Goal: Information Seeking & Learning: Find specific fact

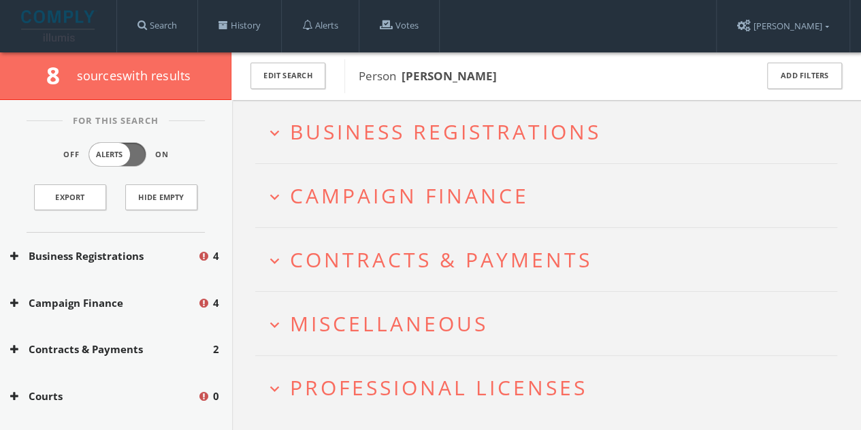
click at [442, 128] on span "Business Registrations" at bounding box center [445, 132] width 311 height 28
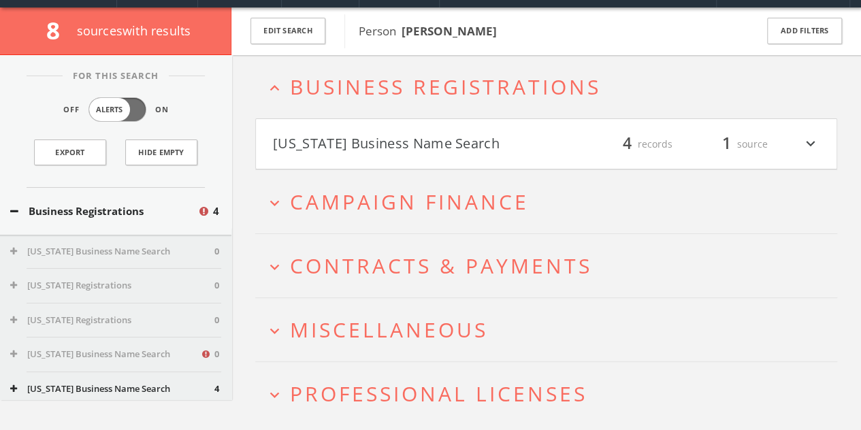
scroll to position [52, 0]
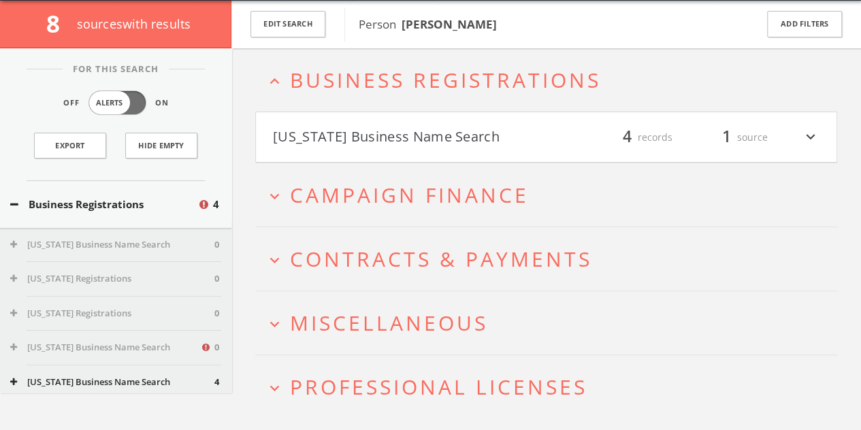
click at [425, 86] on span "Business Registrations" at bounding box center [445, 80] width 311 height 28
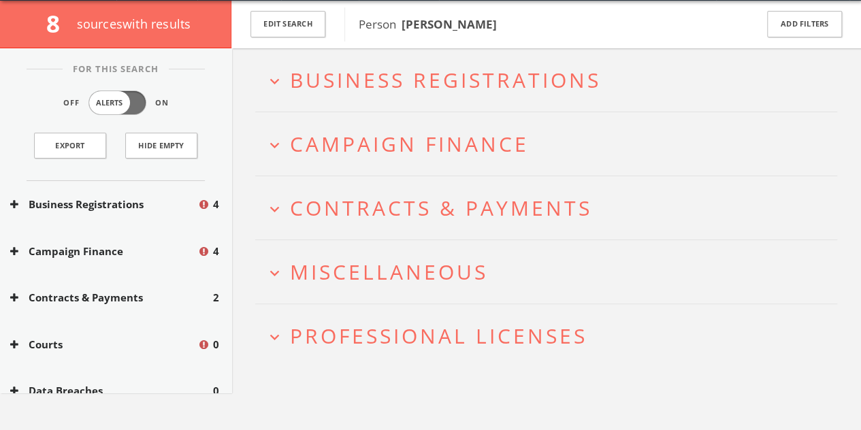
click at [423, 147] on span "Campaign Finance" at bounding box center [409, 144] width 239 height 28
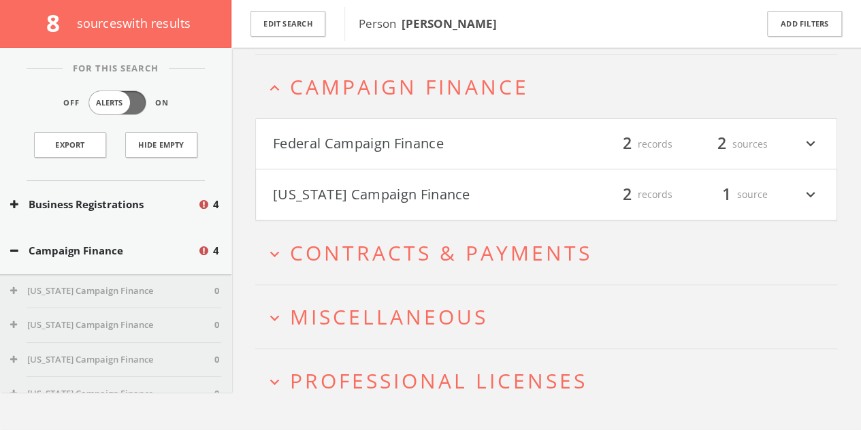
click at [425, 145] on button "Federal Campaign Finance" at bounding box center [410, 144] width 274 height 23
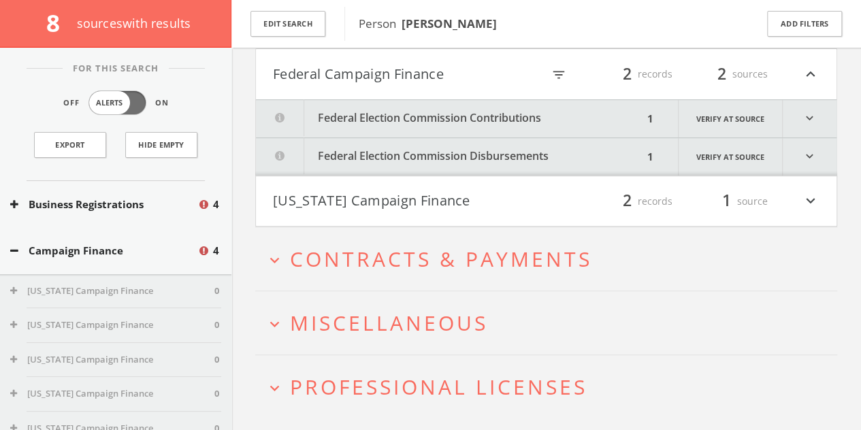
click at [423, 110] on button "Federal Election Commission Contributions" at bounding box center [449, 118] width 387 height 37
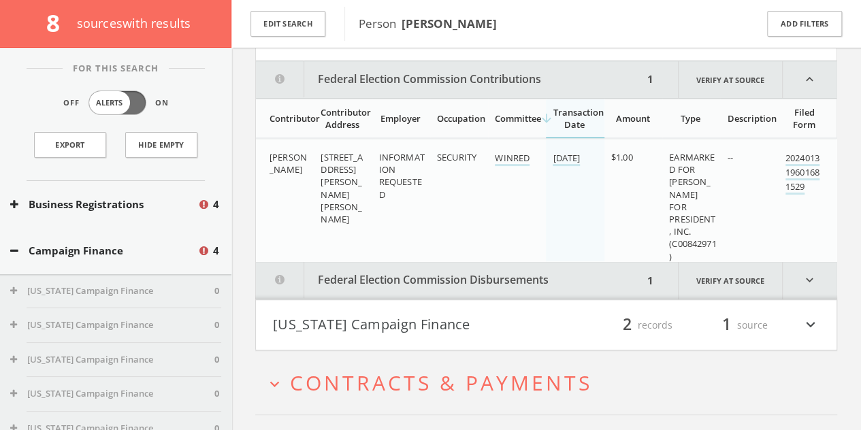
click at [423, 119] on html "Search History Alerts Votes [PERSON_NAME] Edit Profile Change Password Security…" at bounding box center [430, 182] width 861 height 815
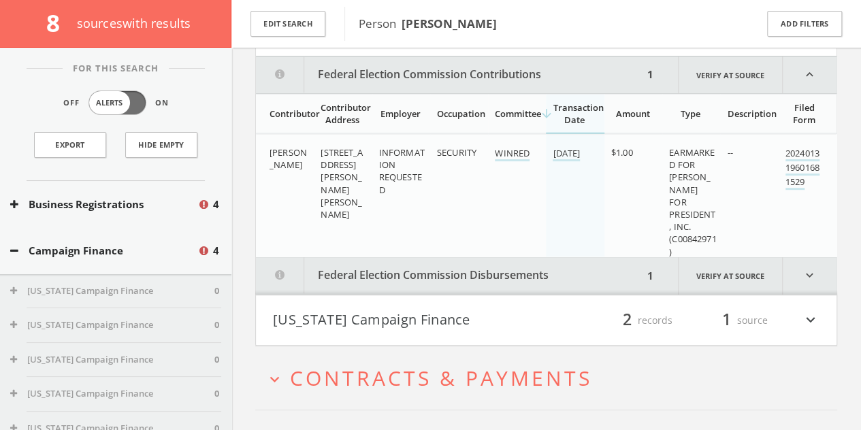
scroll to position [236, 0]
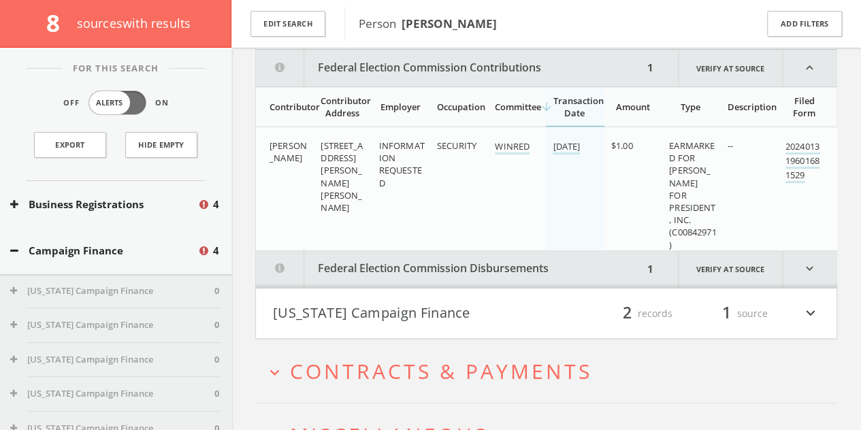
drag, startPoint x: 422, startPoint y: 117, endPoint x: 368, endPoint y: 191, distance: 92.0
click at [368, 191] on td "[STREET_ADDRESS][PERSON_NAME][PERSON_NAME]" at bounding box center [343, 194] width 58 height 135
click at [374, 263] on button "Federal Election Commission Disbursements" at bounding box center [449, 268] width 387 height 37
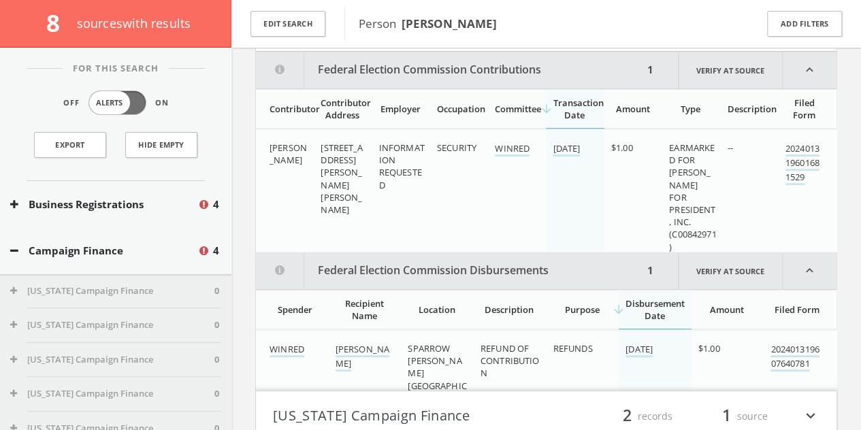
scroll to position [234, 0]
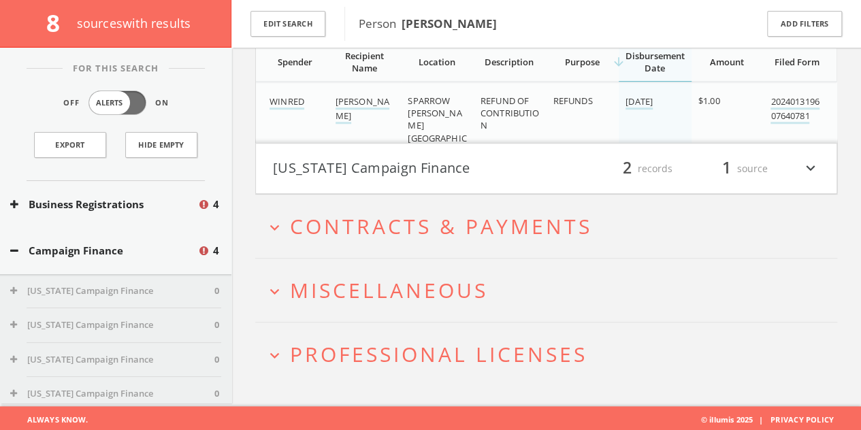
click at [421, 228] on span "Contracts & Payments" at bounding box center [441, 226] width 302 height 28
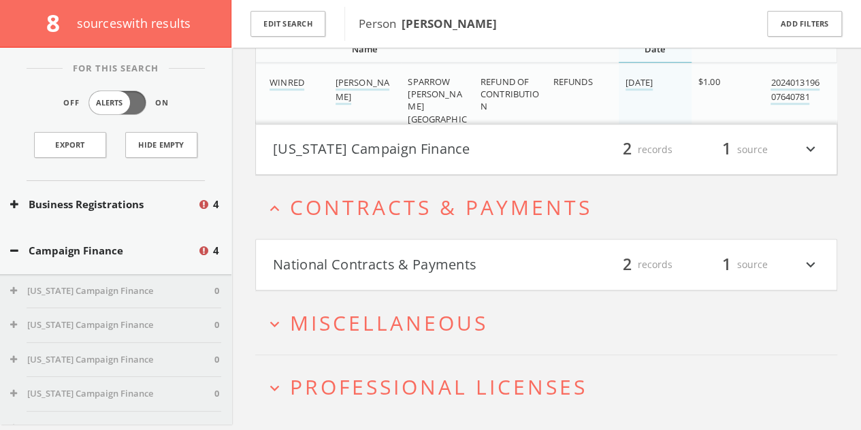
scroll to position [533, 0]
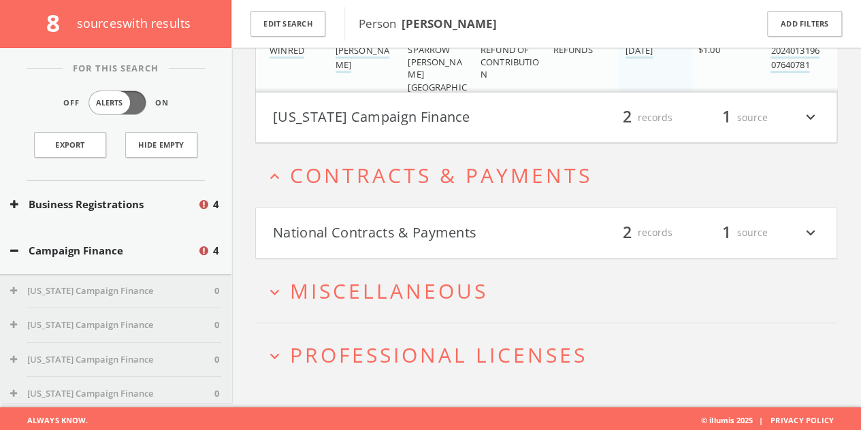
click at [385, 112] on button "[US_STATE] Campaign Finance" at bounding box center [410, 117] width 274 height 23
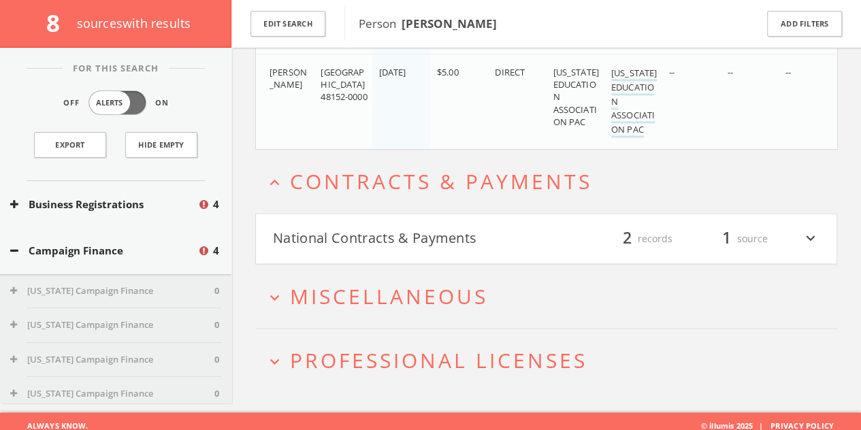
scroll to position [800, 0]
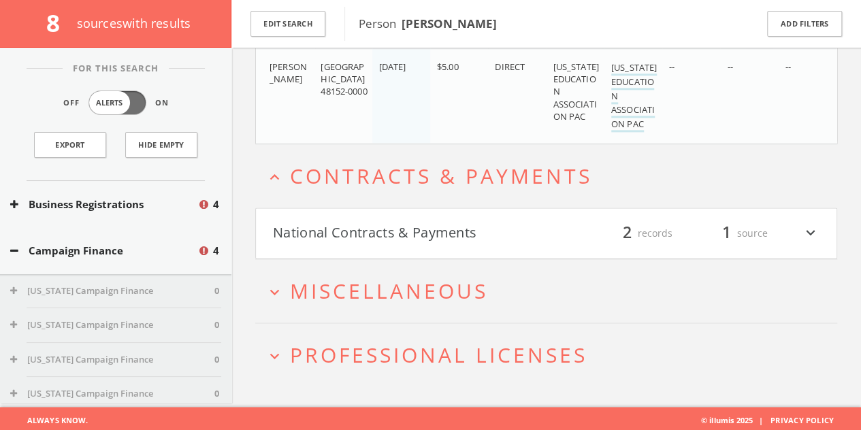
click at [417, 233] on button "National Contracts & Payments" at bounding box center [410, 233] width 274 height 23
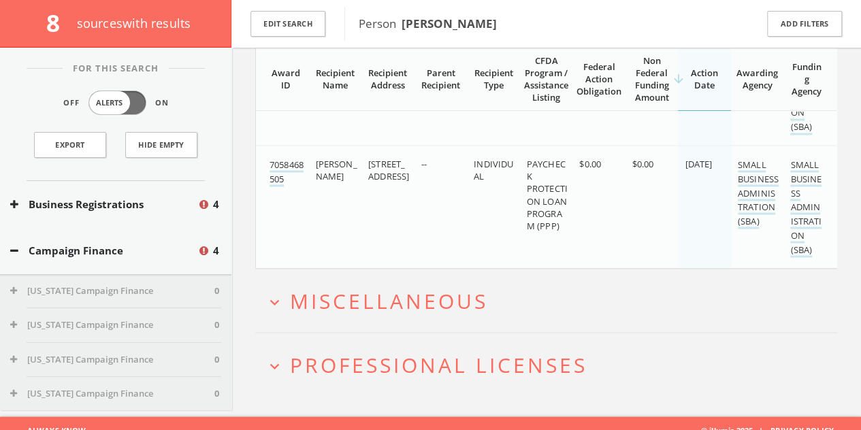
scroll to position [1150, 0]
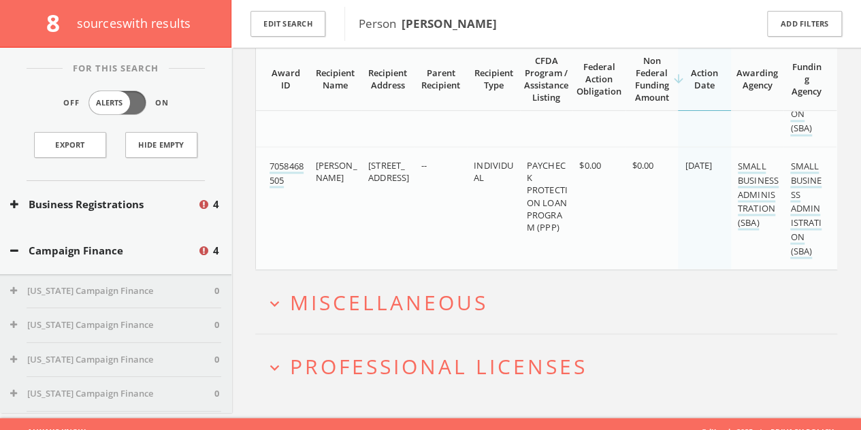
click at [366, 301] on span "Miscellaneous" at bounding box center [389, 302] width 198 height 28
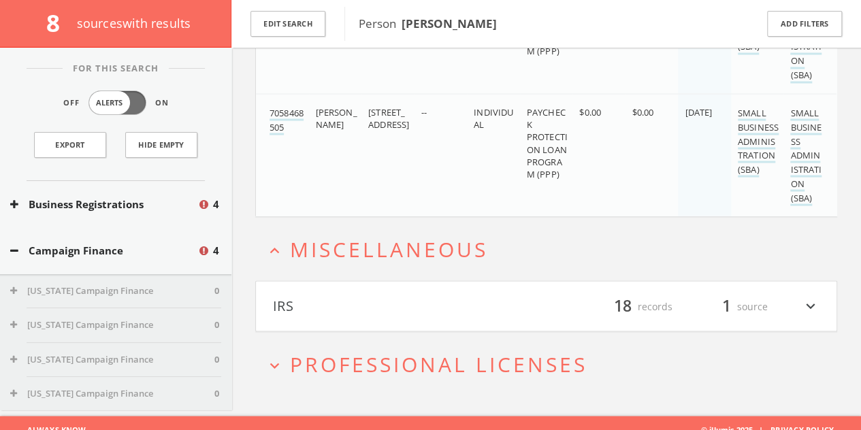
scroll to position [1211, 0]
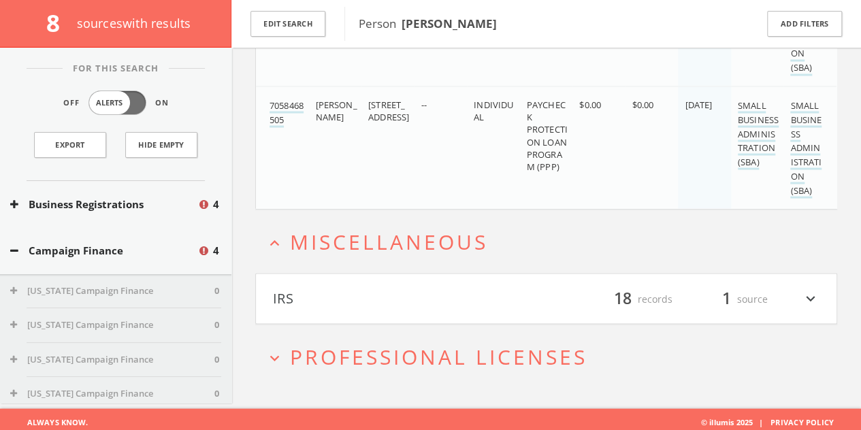
click at [378, 348] on span "Professional Licenses" at bounding box center [438, 356] width 297 height 28
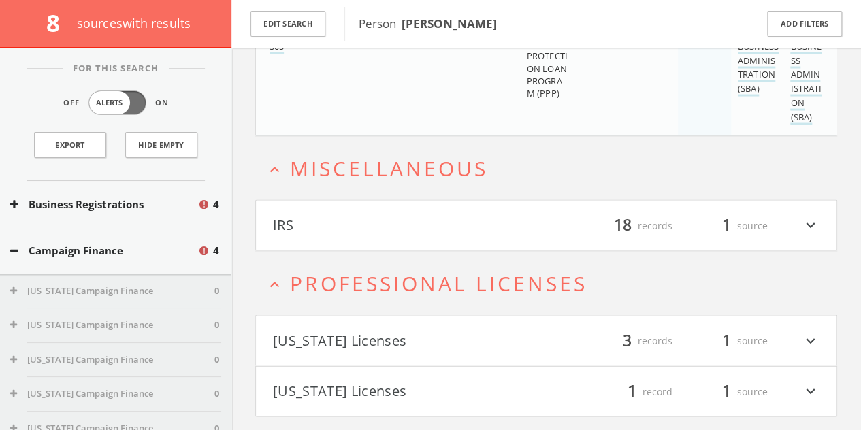
scroll to position [1312, 0]
